Goal: Task Accomplishment & Management: Contribute content

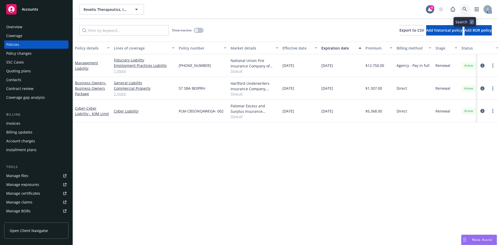
click at [466, 9] on icon at bounding box center [464, 9] width 5 height 5
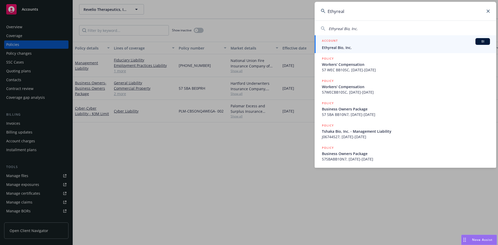
type input "Ethyreal"
click at [358, 43] on div "ACCOUNT BI" at bounding box center [406, 41] width 168 height 7
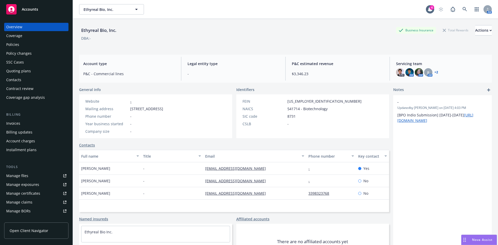
click at [16, 43] on div "Policies" at bounding box center [12, 44] width 13 height 8
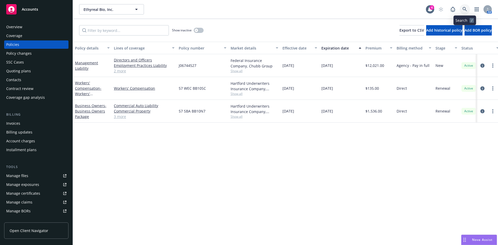
click at [465, 9] on icon at bounding box center [464, 9] width 4 height 4
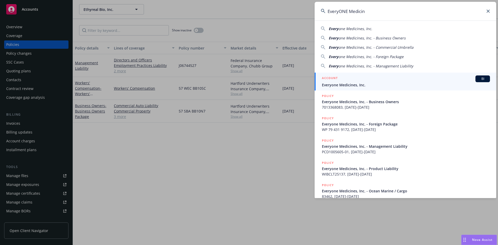
type input "EveryONE Medicin"
click at [345, 82] on div "ACCOUNT BI" at bounding box center [406, 78] width 168 height 7
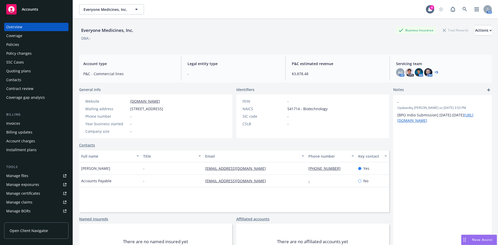
click at [13, 42] on div "Policies" at bounding box center [12, 44] width 13 height 8
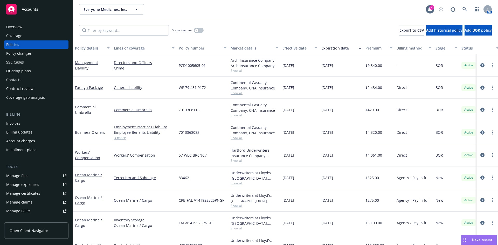
click at [43, 176] on link "Manage files" at bounding box center [36, 176] width 64 height 8
click at [464, 8] on icon at bounding box center [464, 9] width 5 height 5
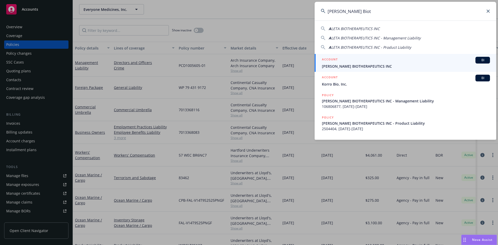
type input "[PERSON_NAME] Biot"
click at [342, 61] on div "ACCOUNT BI" at bounding box center [406, 60] width 168 height 7
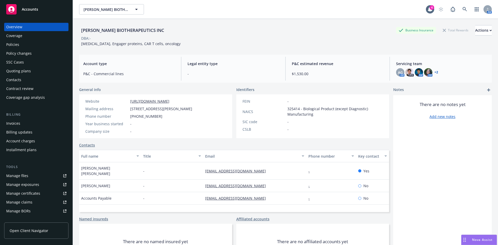
click at [26, 48] on div "Policies" at bounding box center [36, 44] width 60 height 8
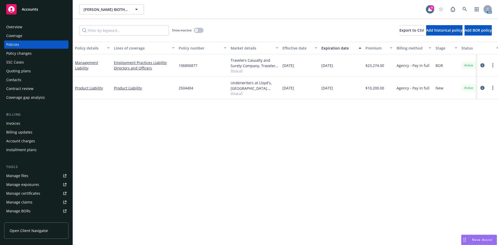
drag, startPoint x: 310, startPoint y: 152, endPoint x: 309, endPoint y: 96, distance: 56.2
click at [310, 152] on div "Policy details Lines of coverage Policy number Market details Effective date Ex…" at bounding box center [285, 143] width 425 height 203
click at [79, 63] on link "Management Liability" at bounding box center [86, 65] width 23 height 10
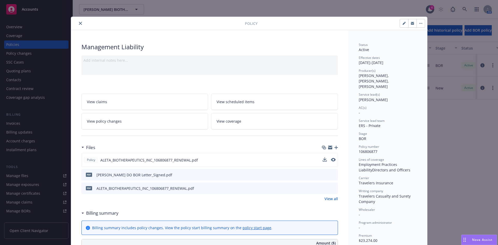
click at [334, 159] on div "Policy ALETA_BIOTHERAPEUTICS_INC_106806877_RENEWAL.pdf" at bounding box center [209, 160] width 256 height 14
click at [332, 160] on icon "preview file" at bounding box center [332, 160] width 5 height 4
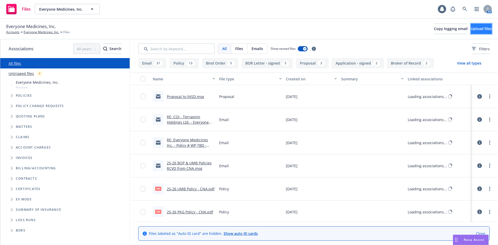
click at [472, 26] on button "Upload files" at bounding box center [480, 29] width 21 height 10
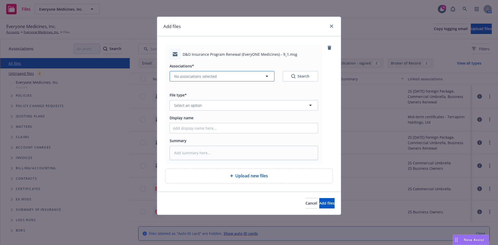
click at [196, 78] on span "No associations selected" at bounding box center [195, 76] width 43 height 5
type textarea "x"
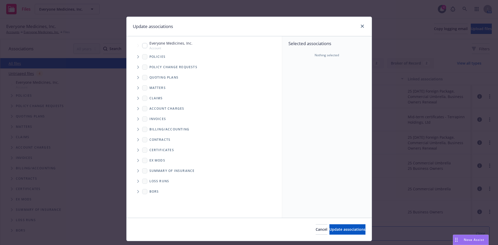
click at [142, 44] on input "Tree Example" at bounding box center [144, 45] width 5 height 5
checkbox input "true"
click at [329, 229] on span "Update associations" at bounding box center [347, 229] width 36 height 5
type textarea "x"
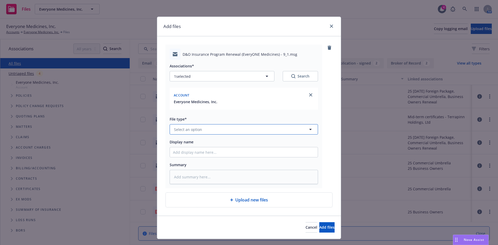
click at [202, 129] on button "Select an option" at bounding box center [243, 129] width 148 height 10
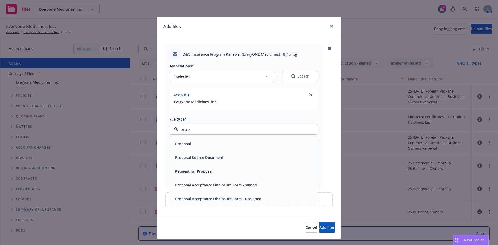
type input "propo"
click at [187, 145] on span "Proposal" at bounding box center [183, 143] width 16 height 5
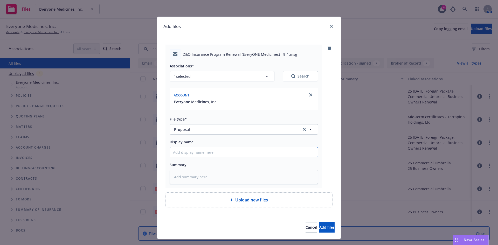
click at [189, 153] on input "Display name" at bounding box center [244, 152] width 148 height 10
paste input "EveryONE Medicin"
type textarea "x"
type input "EveryONE Medicin"
type textarea "x"
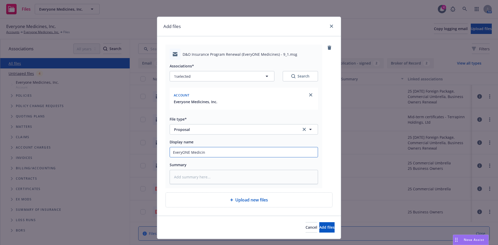
type input "EveryONE Medicine"
type textarea "x"
type input "EveryONE Medicines"
type textarea "x"
type input "EveryONE Medicines,"
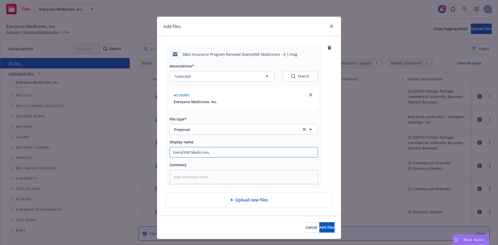
type textarea "x"
type input "EveryONE Medicines,"
type textarea "x"
type input "EveryONE Medicines, I"
type textarea "x"
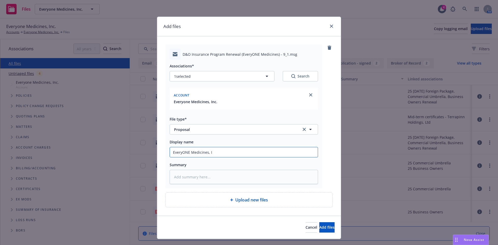
type input "EveryONE Medicines, In"
type textarea "x"
type input "EveryONE Medicines, Inc"
type textarea "x"
type input "EveryONE Medicines, Inc"
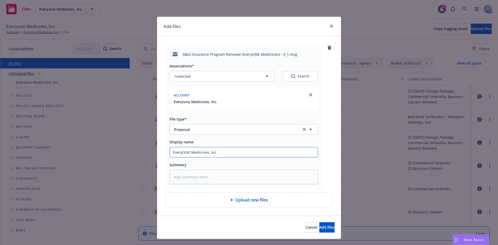
type textarea "x"
type input "EveryONE Medicines, Inc 2"
type textarea "x"
type input "EveryONE Medicines, Inc 20"
type textarea "x"
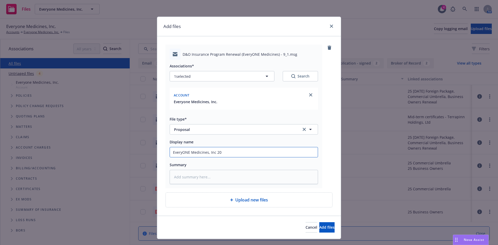
type input "EveryONE Medicines, Inc 202"
type textarea "x"
type input "EveryONE Medicines, Inc 2025"
type textarea "x"
type input "EveryONE Medicines, Inc 2025"
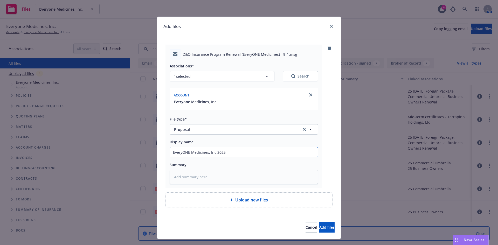
type textarea "x"
type input "EveryONE Medicines, Inc 2025 M"
type textarea "x"
type input "EveryONE Medicines, Inc 2025 ML"
type textarea "x"
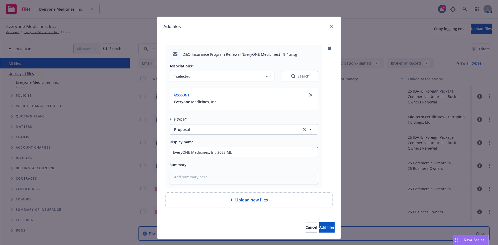
type input "EveryONE Medicines, Inc 2025 ML"
type textarea "x"
type input "EveryONE Medicines, Inc 2025 ML P"
type textarea "x"
type input "EveryONE Medicines, Inc 2025 ML Pr"
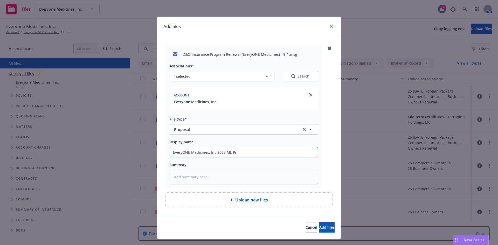
type textarea "x"
type input "EveryONE Medicines, Inc 2025 ML Pro"
type textarea "x"
type input "EveryONE Medicines, Inc 2025 ML Prop"
type textarea "x"
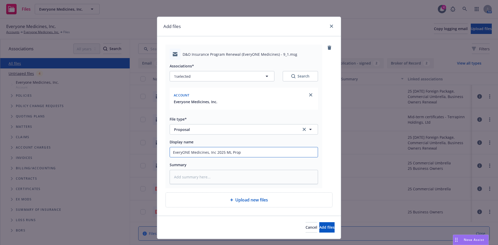
type input "EveryONE Medicines, Inc 2025 ML Propo"
type textarea "x"
type input "EveryONE Medicines, Inc 2025 ML Propos"
type textarea "x"
type input "EveryONE Medicines, Inc 2025 ML Proposal"
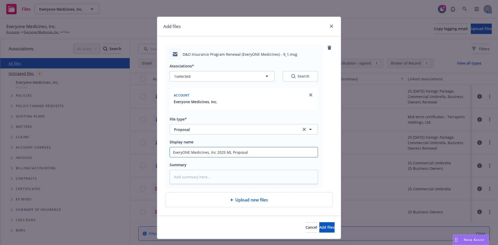
type textarea "x"
type input "EveryONE Medicines, Inc 2025 ML Proposal"
click at [319, 222] on button "Add files" at bounding box center [326, 227] width 15 height 10
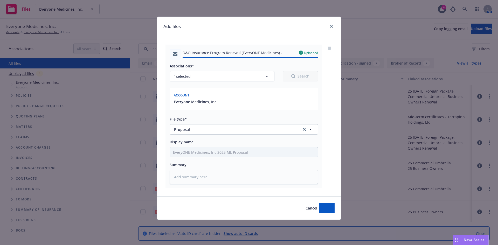
type textarea "x"
